Goal: Task Accomplishment & Management: Use online tool/utility

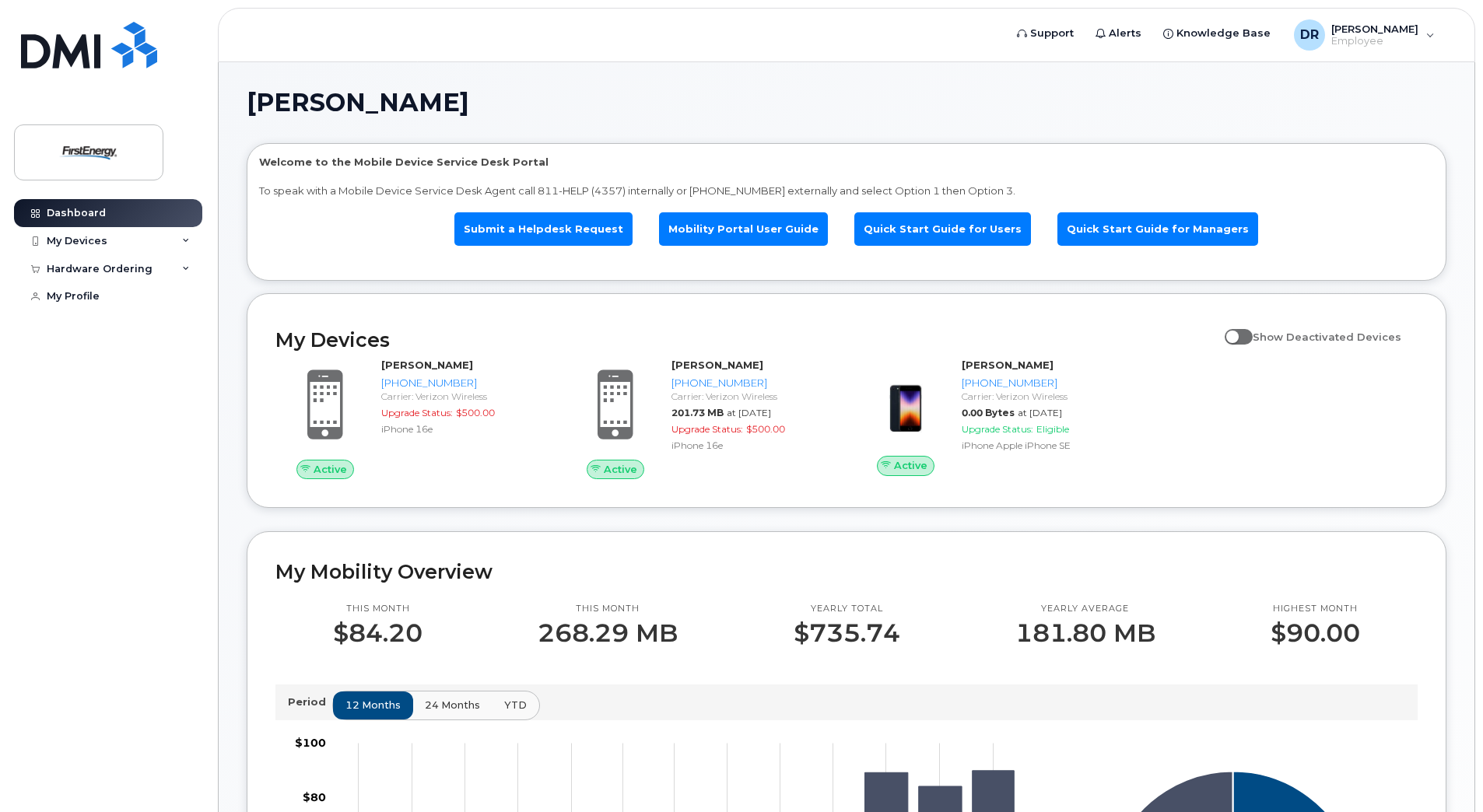
scroll to position [233, 0]
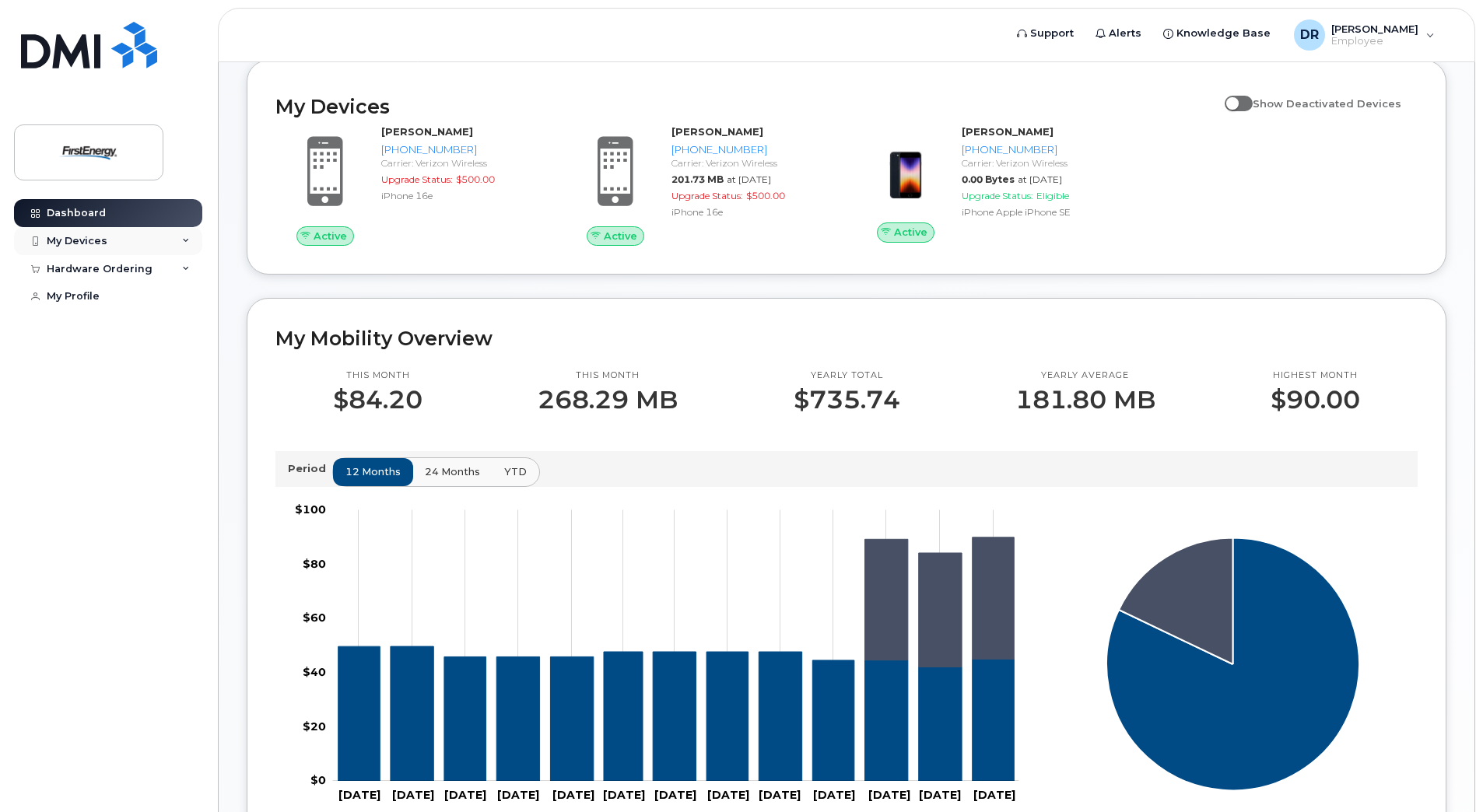
click at [93, 244] on div "My Devices" at bounding box center [77, 241] width 61 height 12
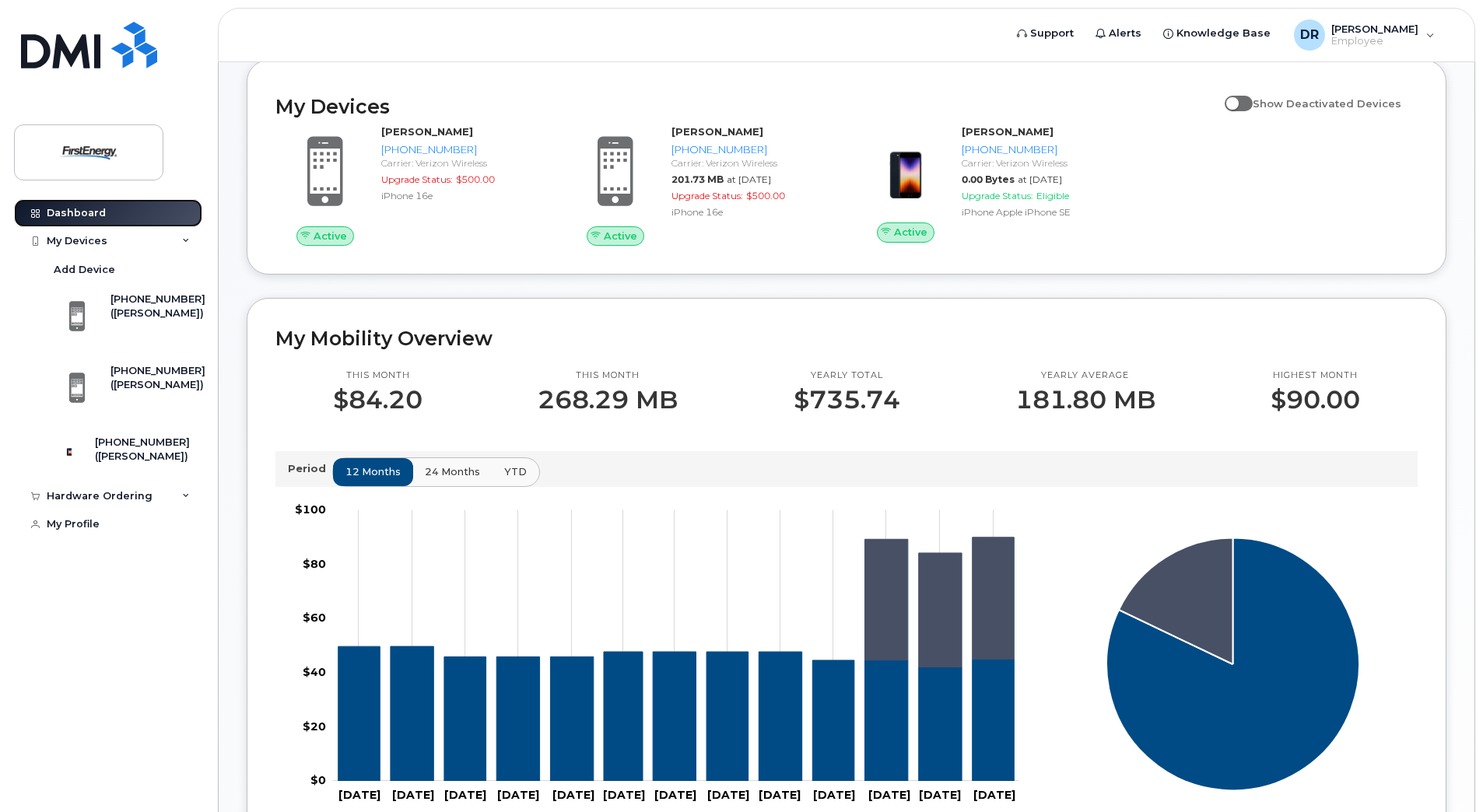
click at [105, 210] on link "Dashboard" at bounding box center [108, 213] width 189 height 28
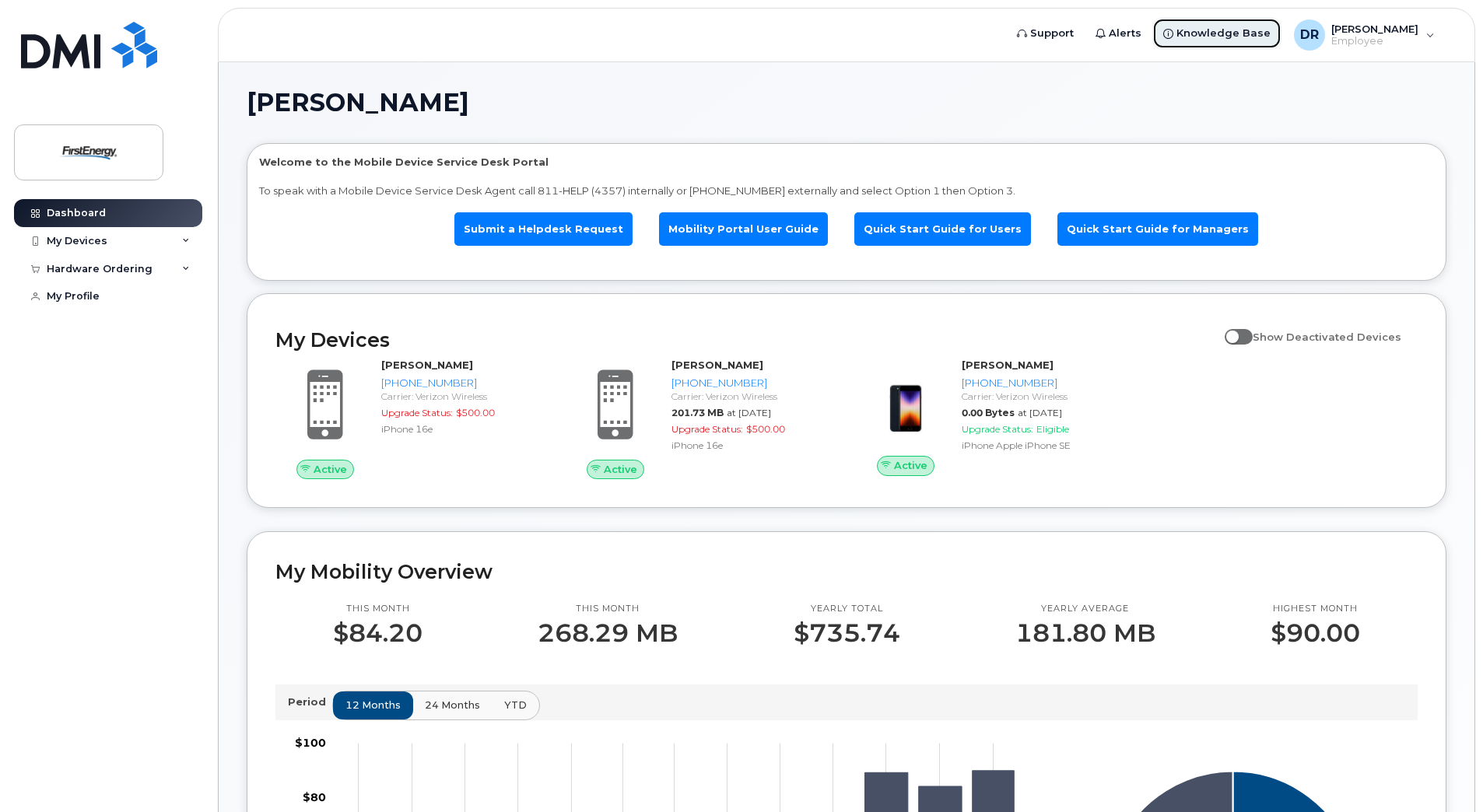
click at [1220, 26] on span "Knowledge Base" at bounding box center [1224, 34] width 94 height 16
click at [159, 270] on div "Hardware Ordering" at bounding box center [108, 269] width 189 height 28
click at [179, 272] on div "Hardware Ordering" at bounding box center [108, 269] width 189 height 28
click at [101, 320] on div "New Order" at bounding box center [83, 327] width 59 height 14
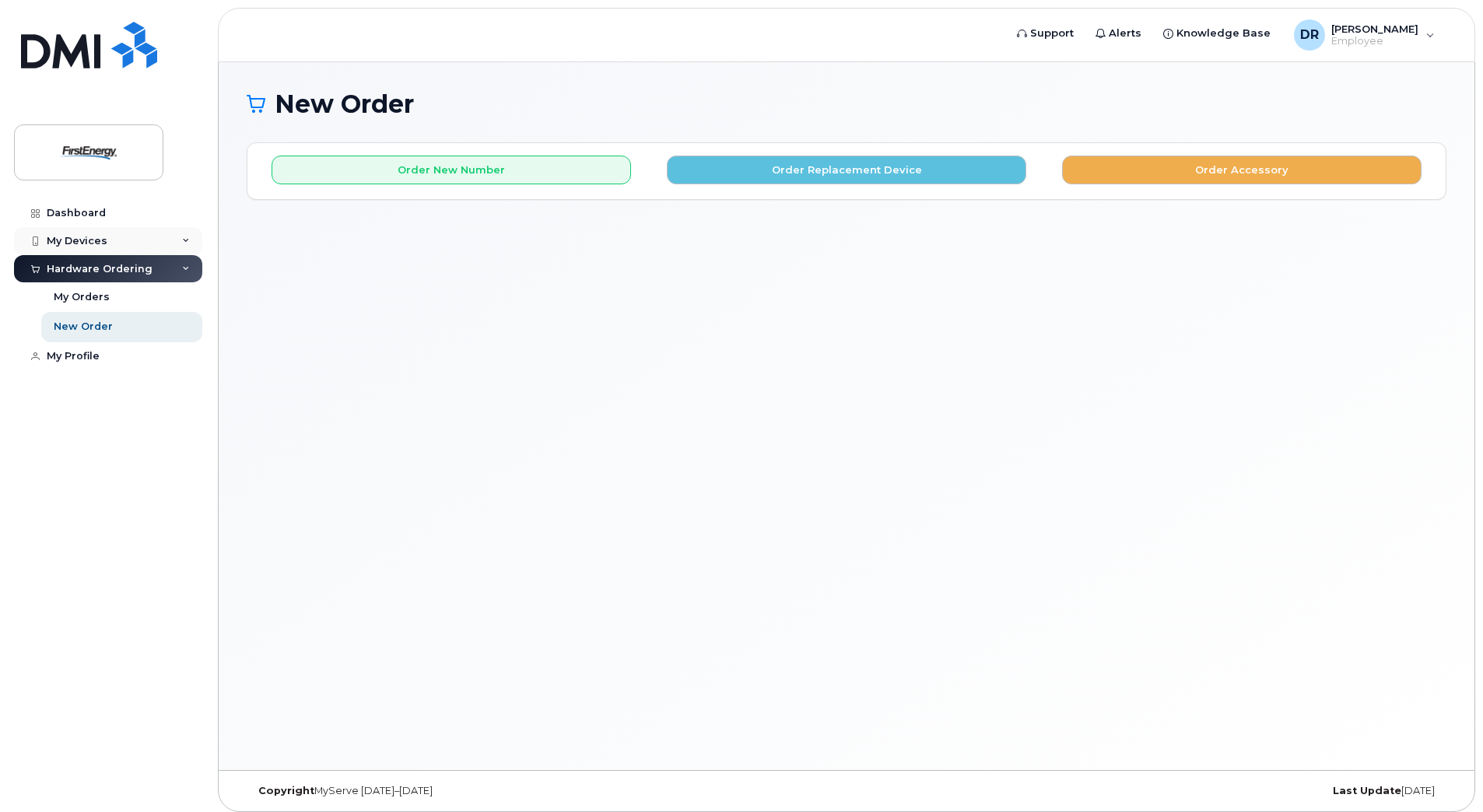
click at [105, 244] on div "My Devices" at bounding box center [77, 241] width 61 height 12
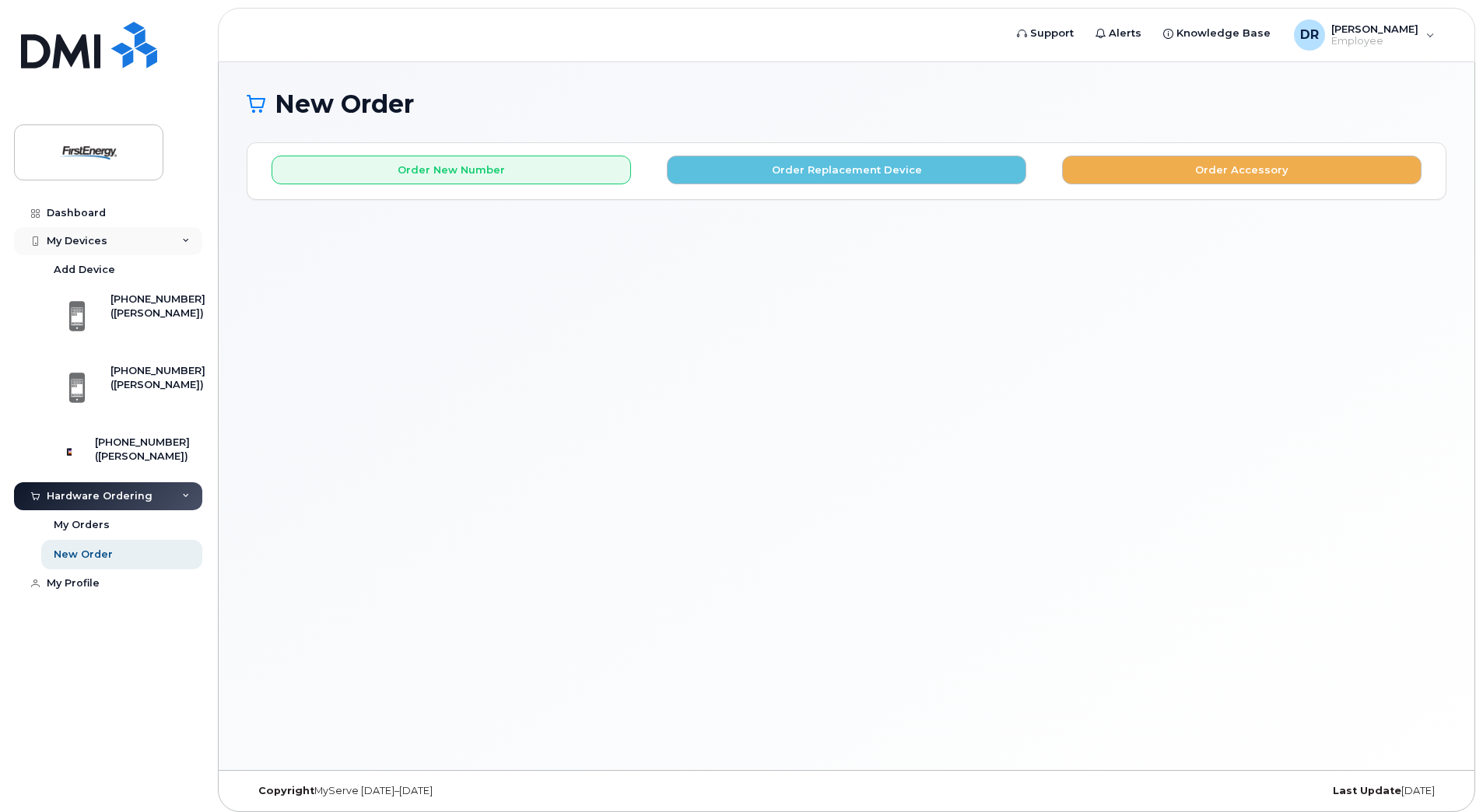
click at [101, 247] on div "My Devices" at bounding box center [108, 241] width 189 height 28
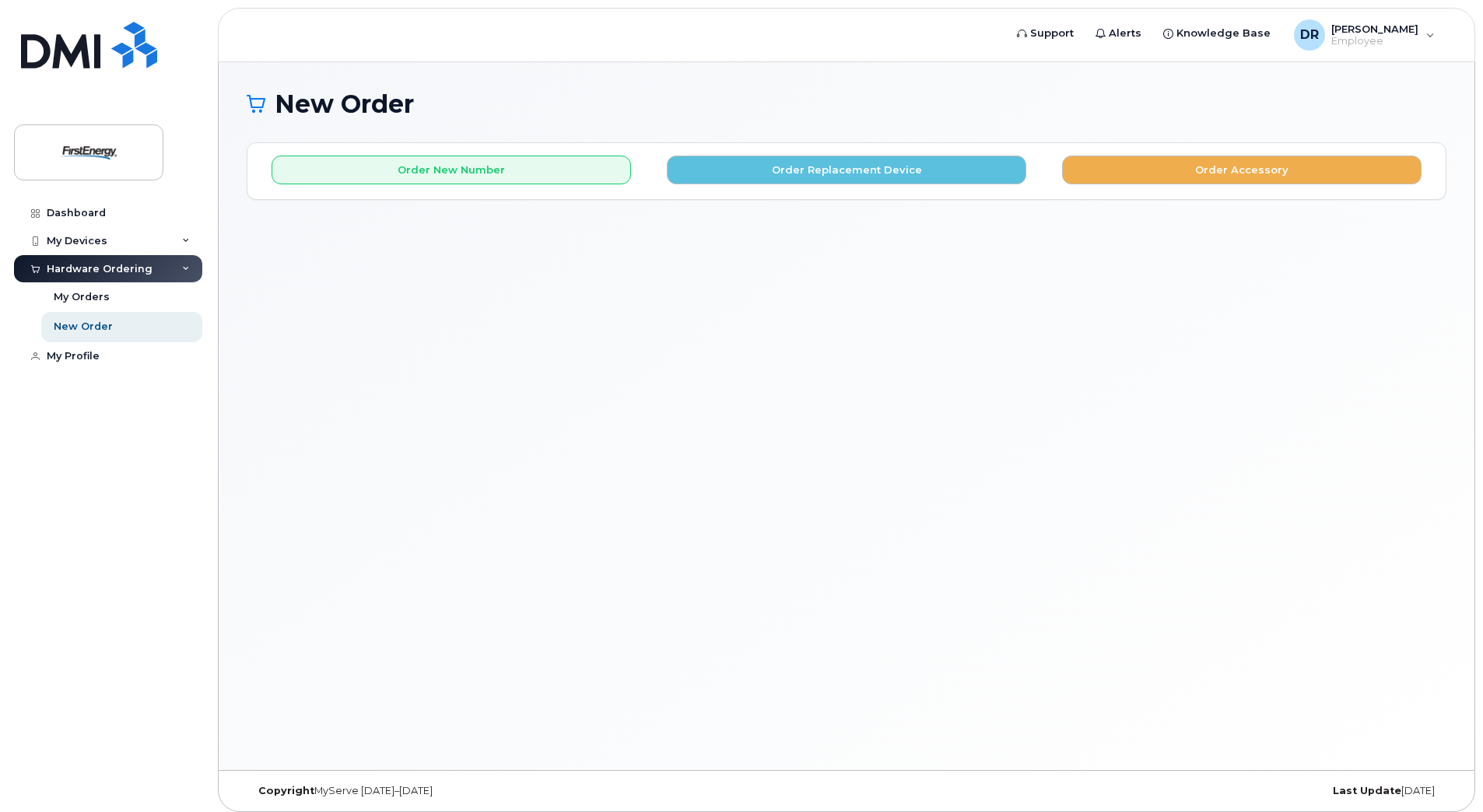
click at [96, 273] on div "Hardware Ordering" at bounding box center [99, 269] width 105 height 12
click at [191, 264] on div "Hardware Ordering" at bounding box center [108, 269] width 189 height 28
click at [91, 292] on div "My Orders" at bounding box center [82, 297] width 56 height 14
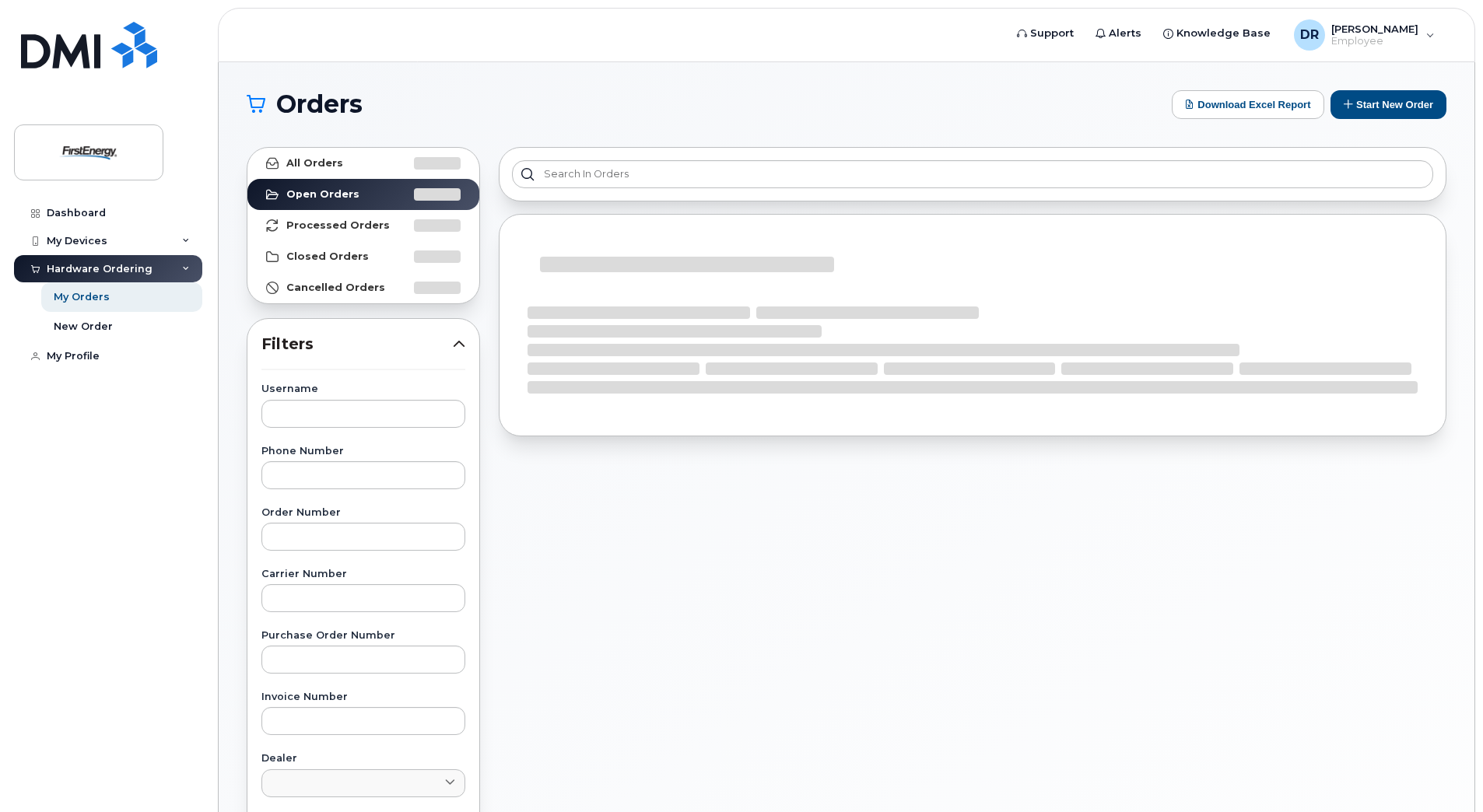
click at [105, 263] on div "Hardware Ordering" at bounding box center [99, 269] width 105 height 12
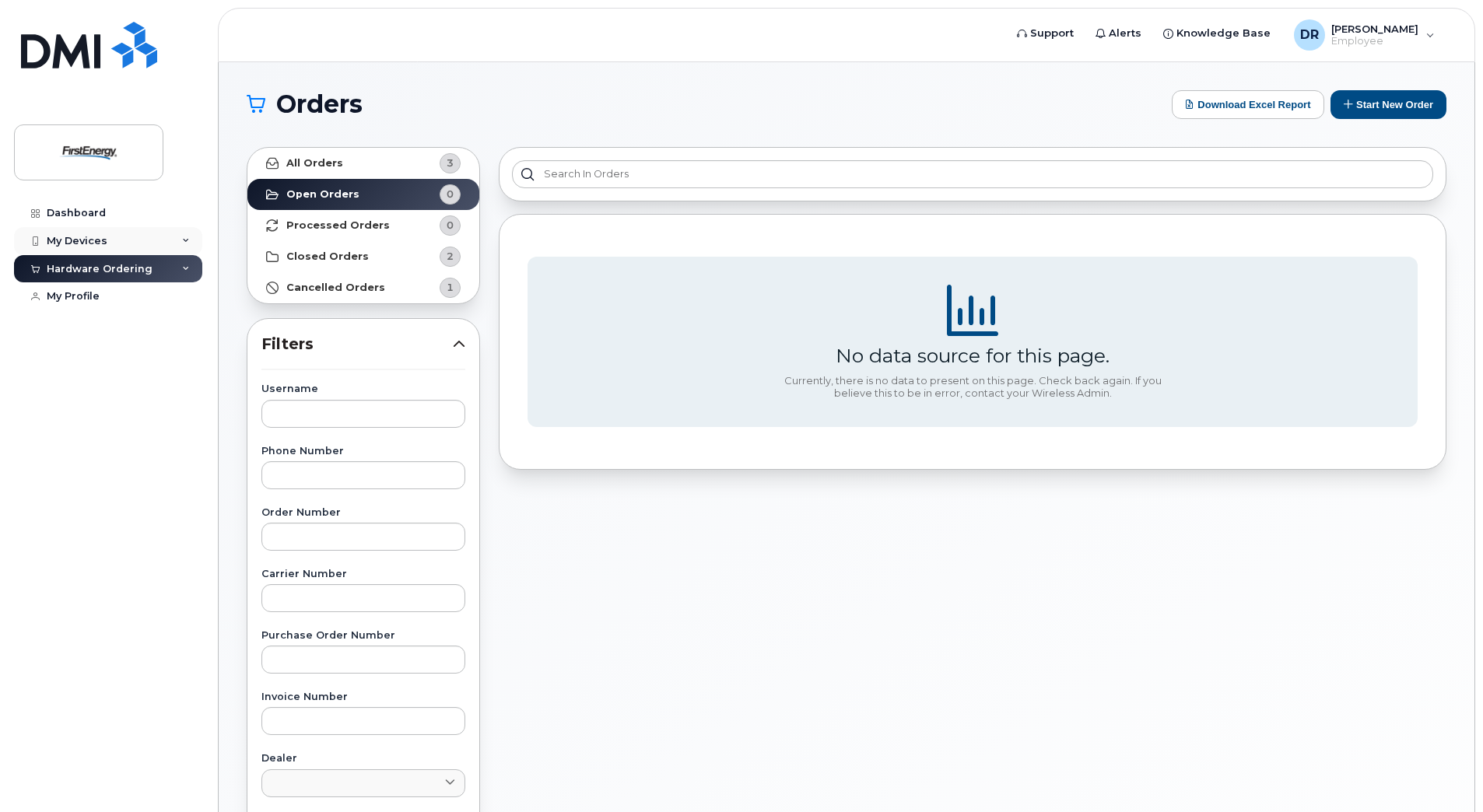
click at [96, 241] on div "My Devices" at bounding box center [77, 241] width 61 height 12
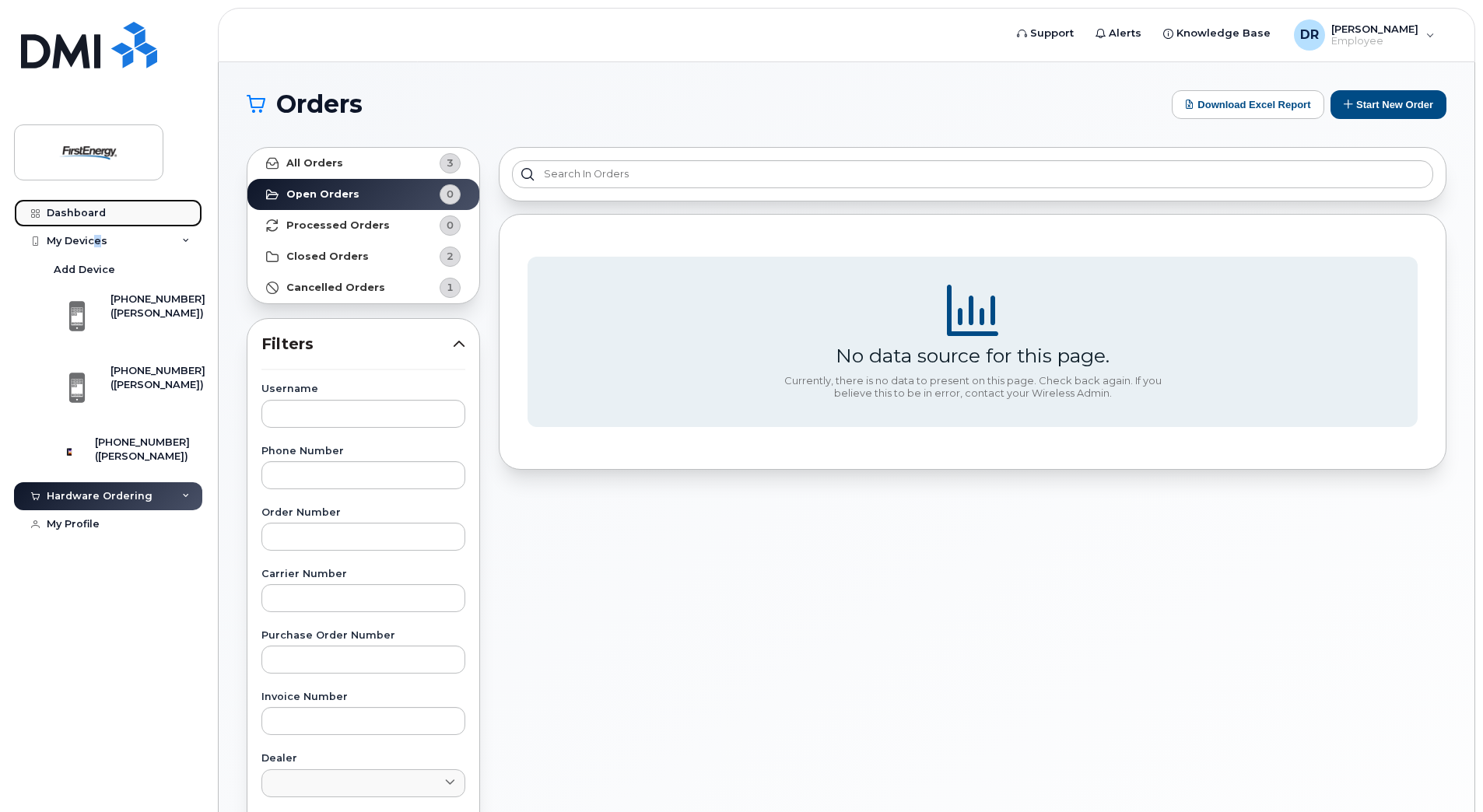
drag, startPoint x: 96, startPoint y: 241, endPoint x: 70, endPoint y: 211, distance: 39.7
click at [70, 211] on div "Dashboard" at bounding box center [76, 213] width 59 height 12
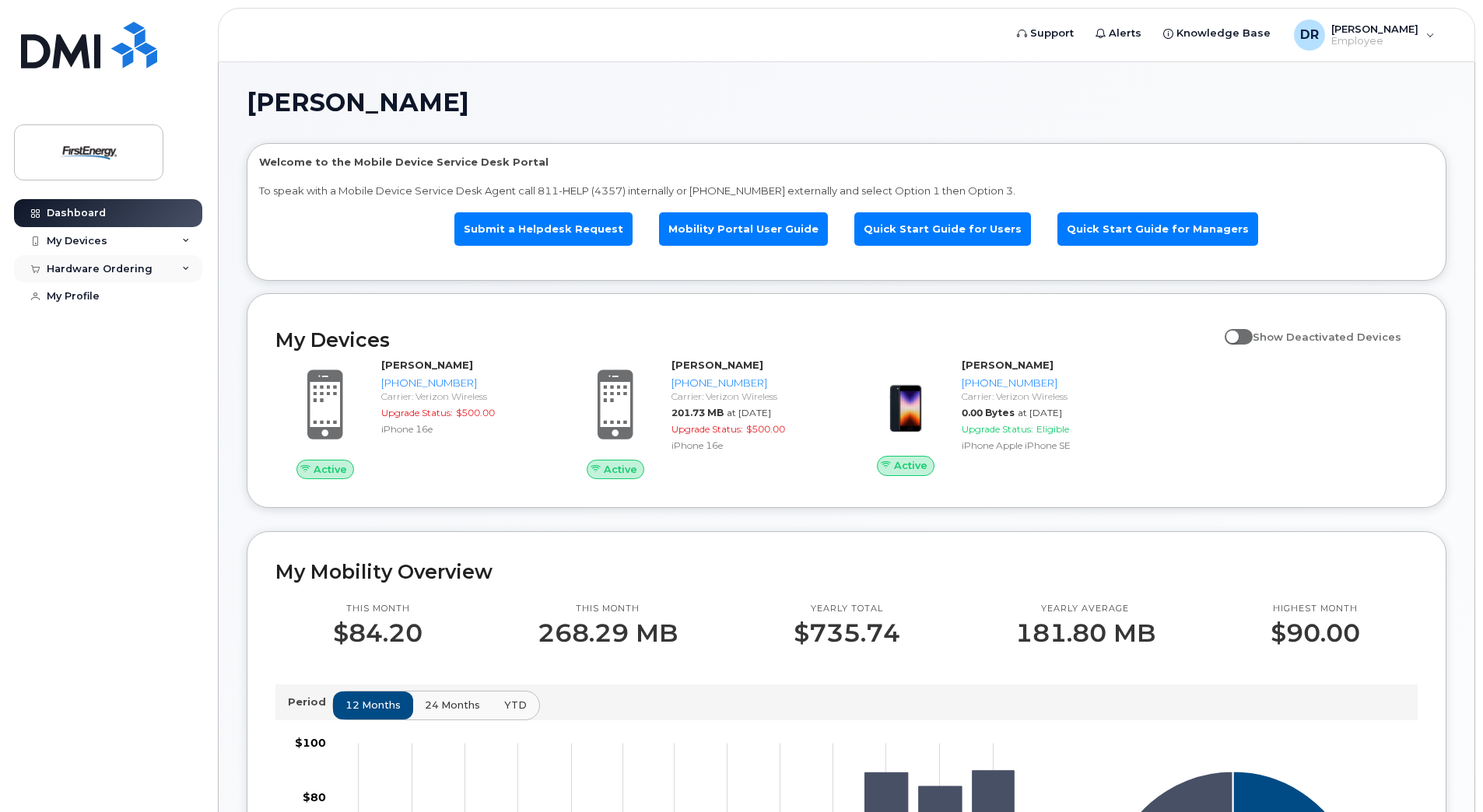
click at [175, 265] on div "Hardware Ordering" at bounding box center [108, 269] width 189 height 28
click at [612, 224] on link "Submit a Helpdesk Request" at bounding box center [543, 230] width 178 height 34
